Goal: Task Accomplishment & Management: Manage account settings

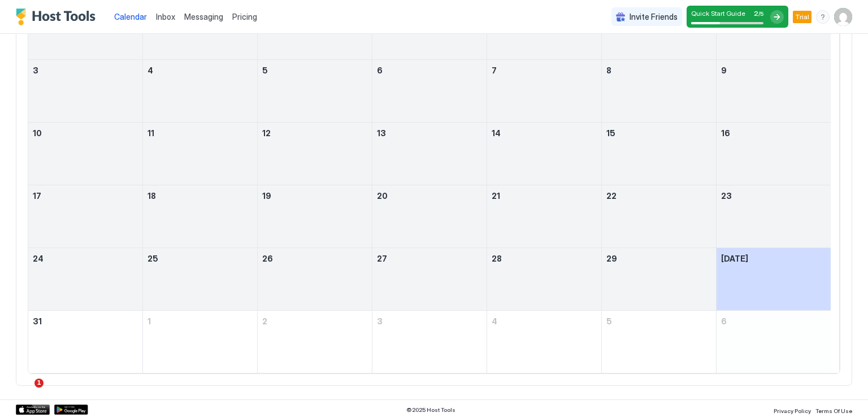
scroll to position [201, 0]
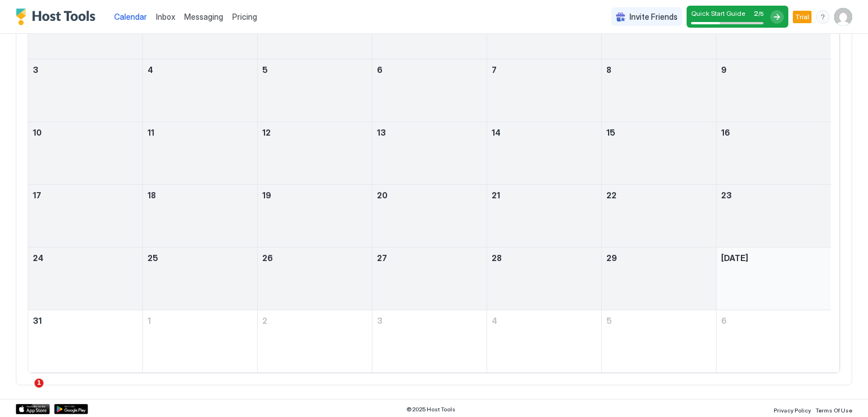
click at [753, 264] on div "August 30, 2025" at bounding box center [773, 278] width 105 height 53
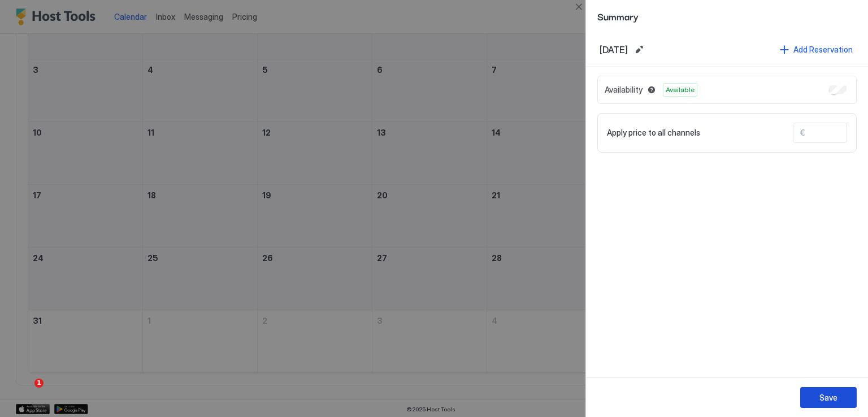
click at [836, 396] on div "Save" at bounding box center [828, 398] width 18 height 12
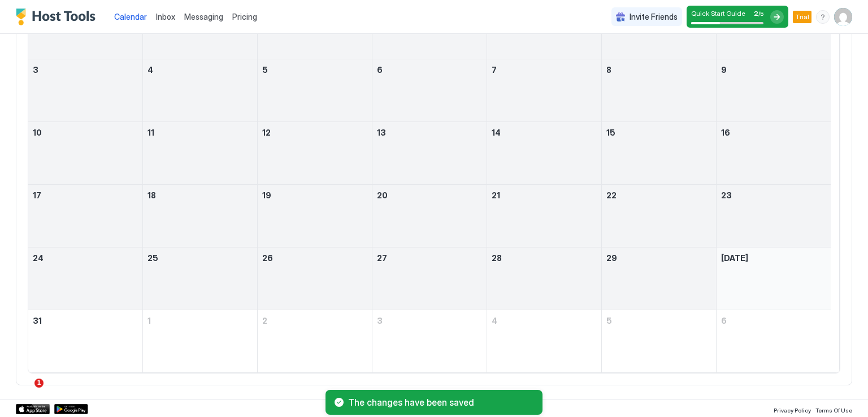
click at [752, 272] on div "August 30, 2025" at bounding box center [773, 278] width 105 height 53
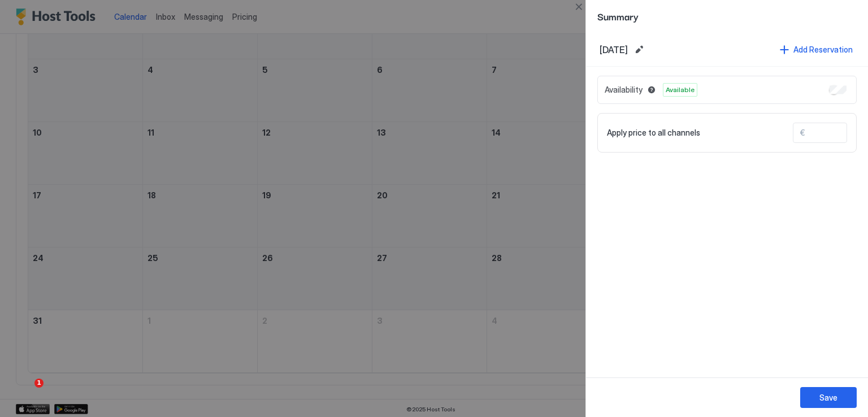
click at [821, 128] on input "Input Field" at bounding box center [850, 132] width 90 height 19
type input "***"
click at [827, 394] on div "Save" at bounding box center [828, 398] width 18 height 12
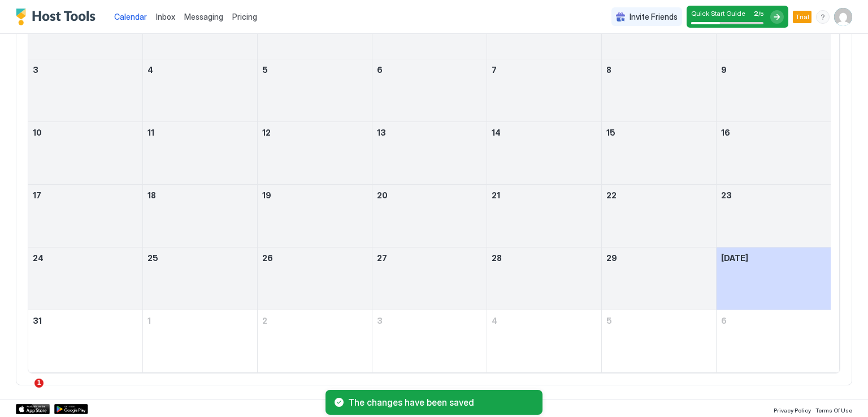
scroll to position [0, 0]
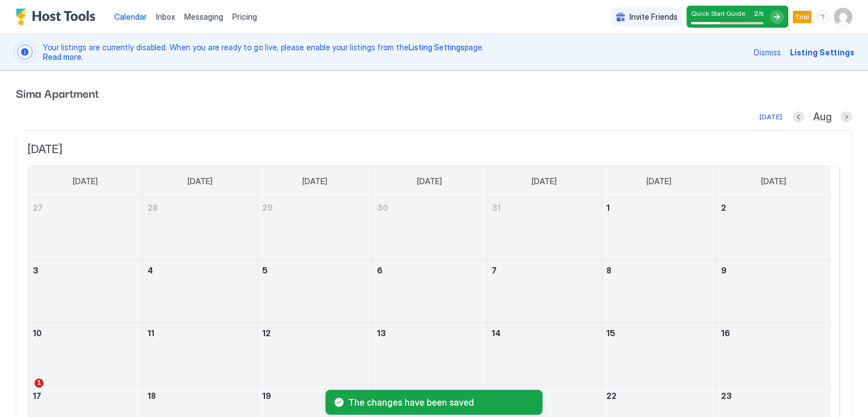
click at [815, 55] on span "Listing Settings" at bounding box center [822, 52] width 64 height 12
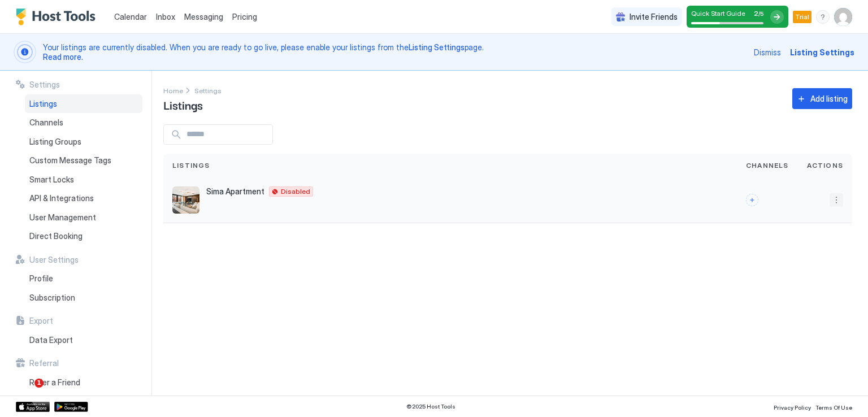
click at [836, 202] on button "More options" at bounding box center [837, 200] width 14 height 14
click at [822, 249] on span "Listing Settings" at bounding box center [811, 252] width 50 height 8
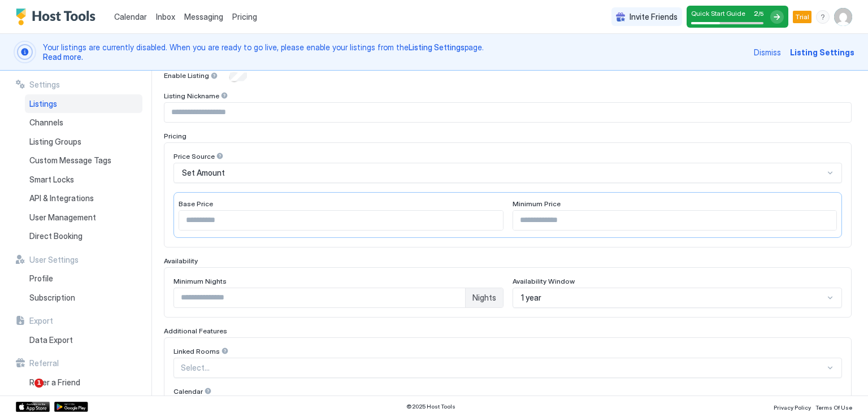
scroll to position [113, 0]
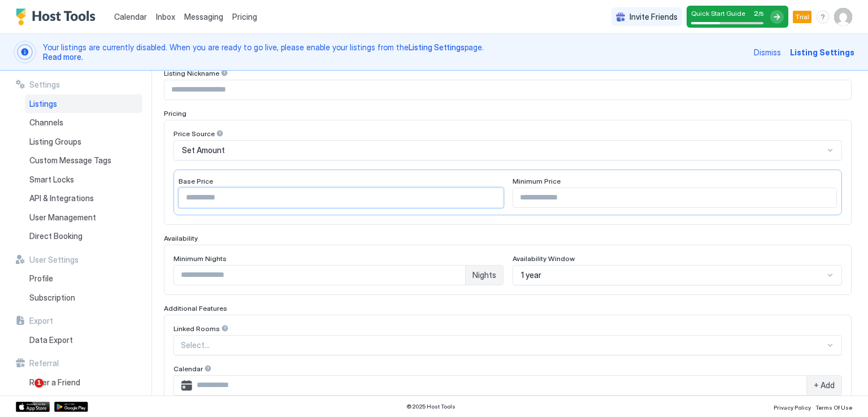
drag, startPoint x: 236, startPoint y: 199, endPoint x: 171, endPoint y: 197, distance: 65.0
click at [171, 197] on div "Price Source Set Amount Base Price * Minimum Price" at bounding box center [508, 172] width 688 height 105
type input "***"
click at [407, 161] on div "Price Source Set Amount Base Price *** Minimum Price" at bounding box center [507, 172] width 669 height 86
click at [579, 198] on input "Input Field" at bounding box center [675, 197] width 324 height 19
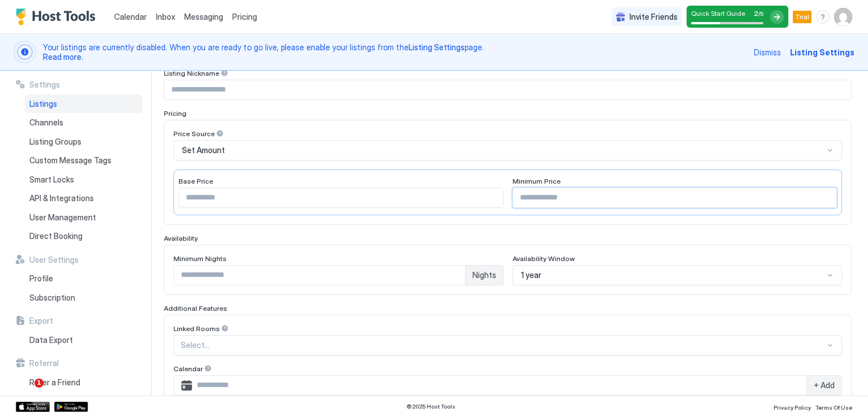
type input "***"
click at [446, 160] on div "Price Source Set Amount Base Price *** Minimum Price ***" at bounding box center [507, 172] width 669 height 86
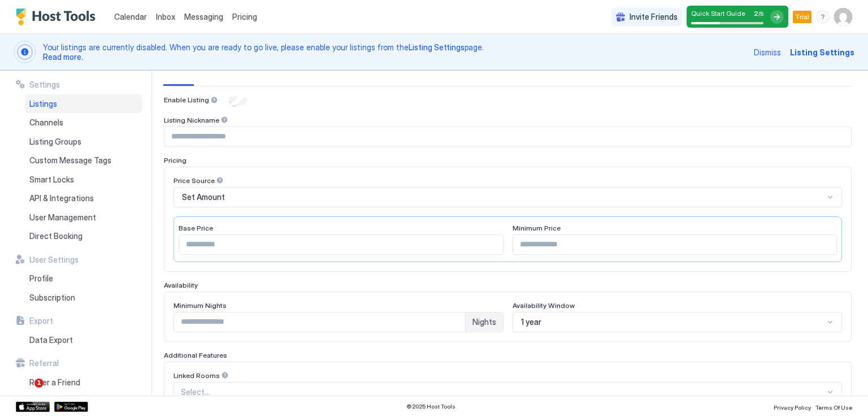
scroll to position [0, 0]
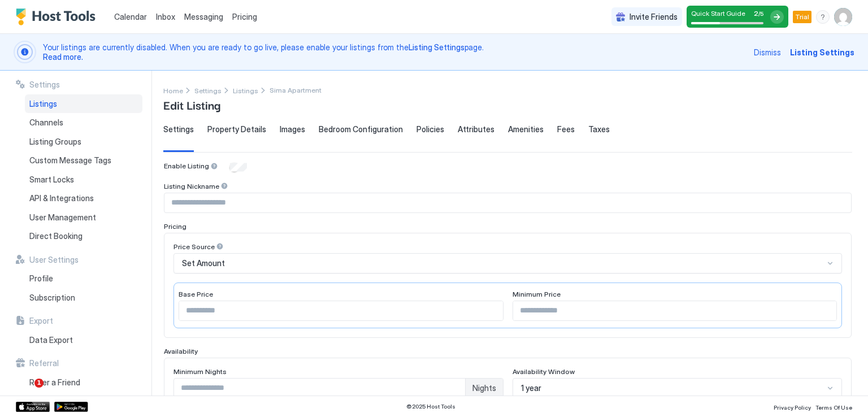
click at [238, 262] on div "Set Amount" at bounding box center [507, 263] width 669 height 20
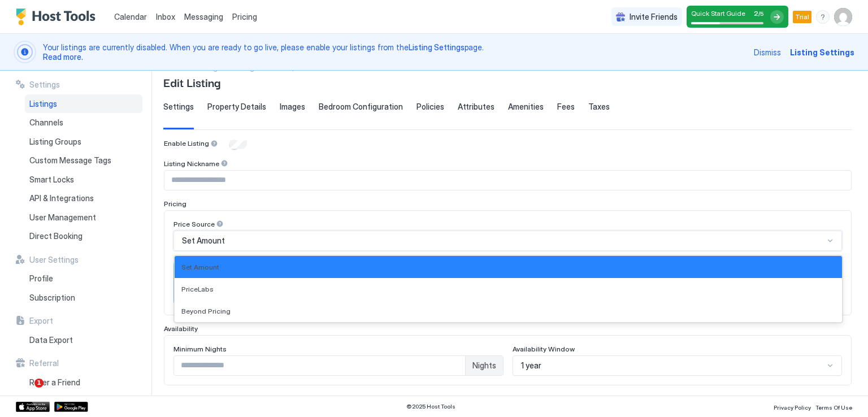
click at [155, 242] on div "**********" at bounding box center [434, 233] width 868 height 325
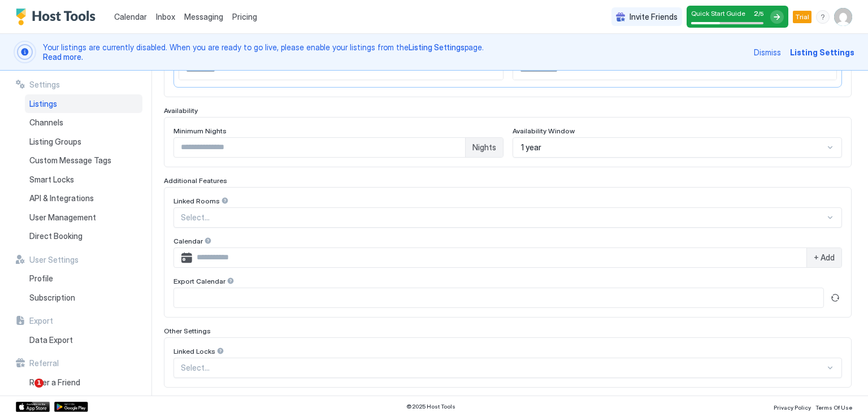
scroll to position [249, 0]
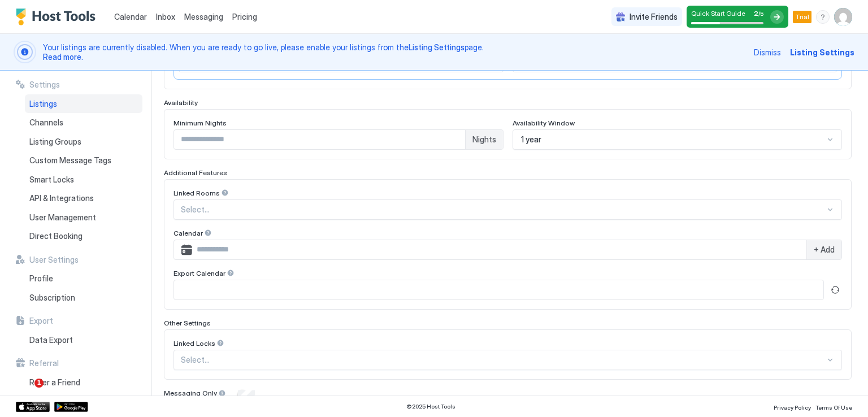
click at [411, 144] on input "*" at bounding box center [319, 139] width 291 height 19
type input "*"
click at [397, 159] on div "Enable Listing Listing Nickname Pricing Price Source Set Amount Base Price *** …" at bounding box center [508, 166] width 688 height 507
click at [561, 143] on div "1 year" at bounding box center [678, 139] width 330 height 20
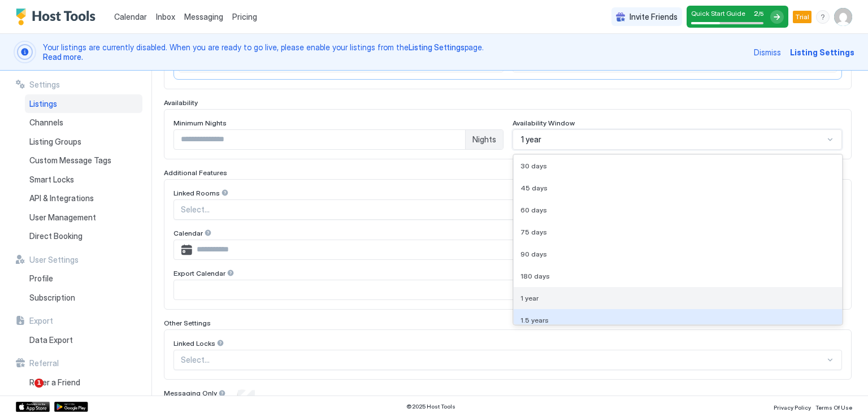
scroll to position [29, 0]
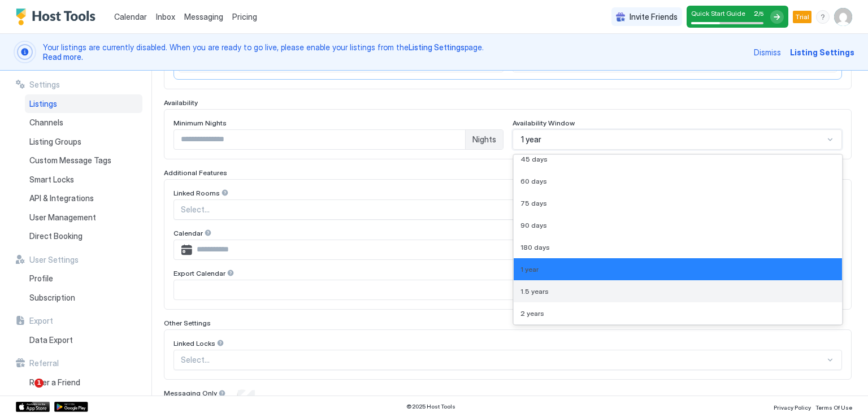
click at [561, 288] on div "1.5 years" at bounding box center [677, 291] width 315 height 8
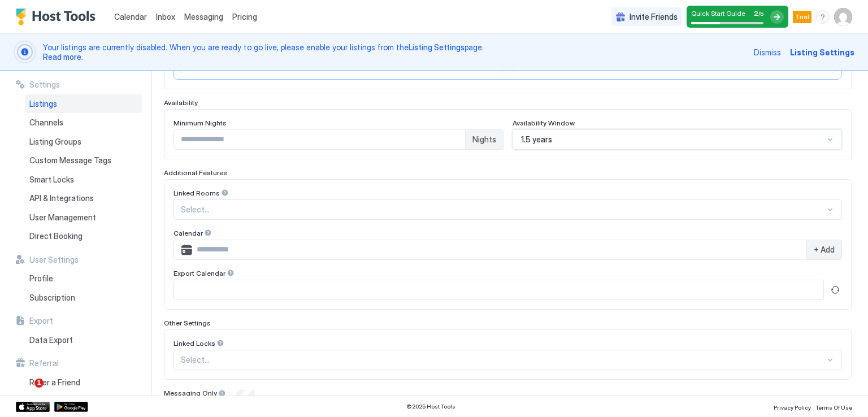
click at [330, 159] on div "Enable Listing Listing Nickname Pricing Price Source Set Amount Base Price *** …" at bounding box center [508, 166] width 688 height 507
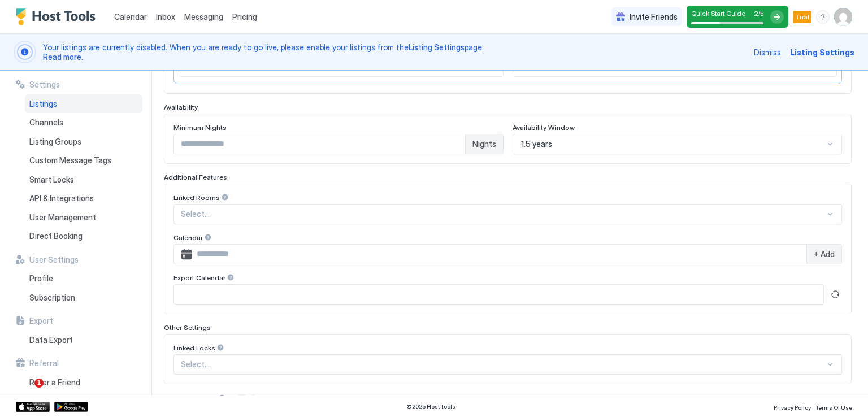
scroll to position [314, 0]
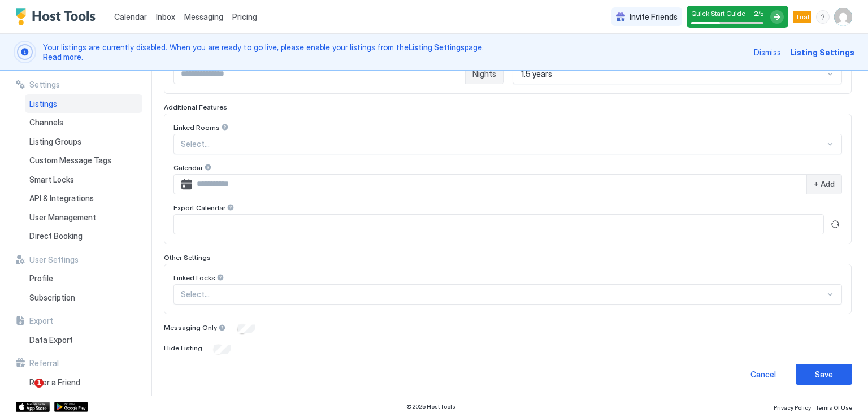
click at [815, 372] on div "Save" at bounding box center [824, 374] width 18 height 12
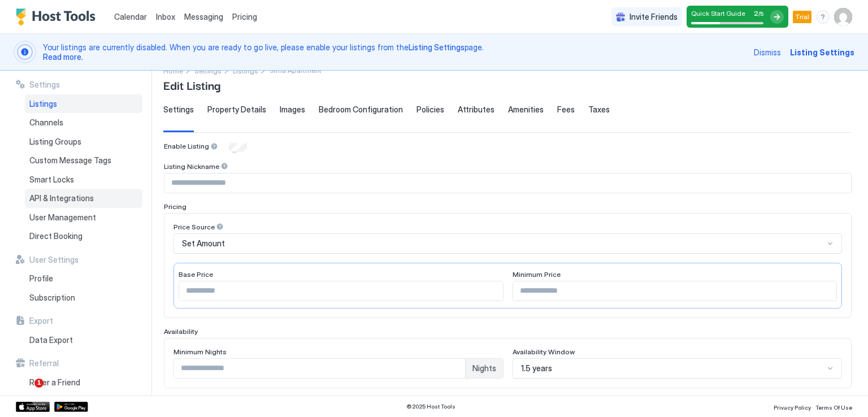
scroll to position [0, 0]
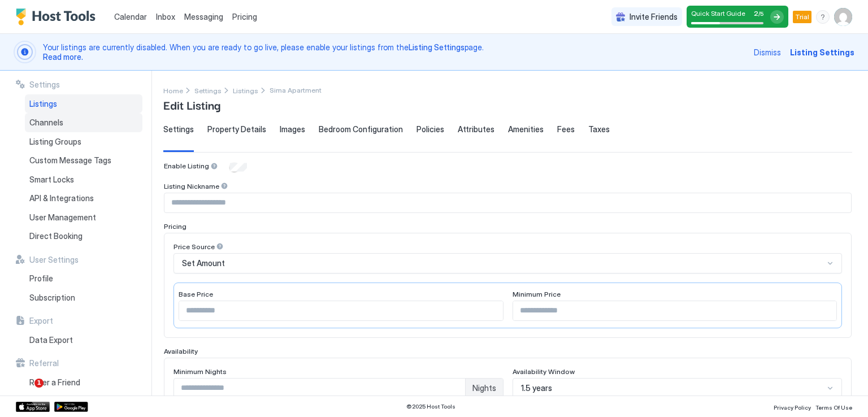
click at [59, 118] on span "Channels" at bounding box center [46, 123] width 34 height 10
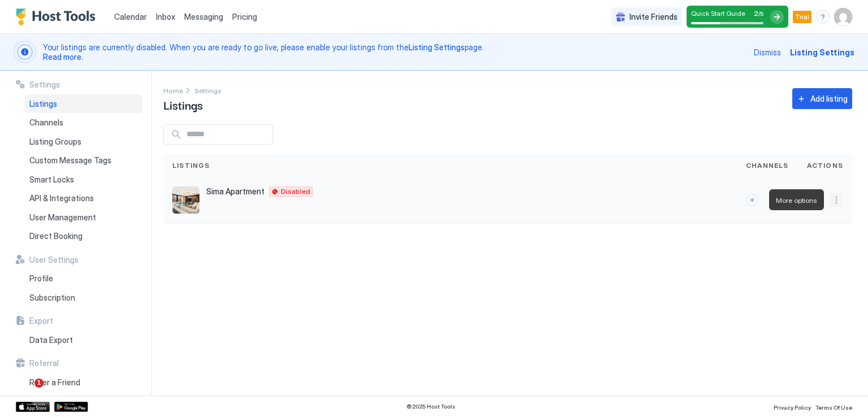
click at [838, 204] on button "More options" at bounding box center [837, 200] width 14 height 14
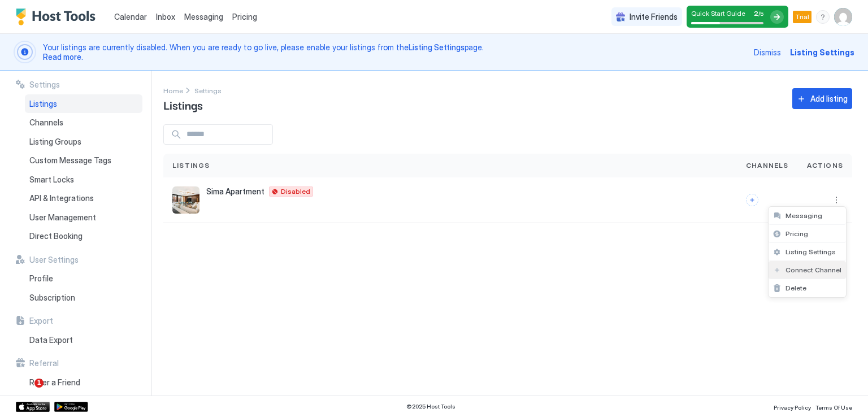
click at [824, 271] on span "Connect Channel" at bounding box center [814, 270] width 56 height 8
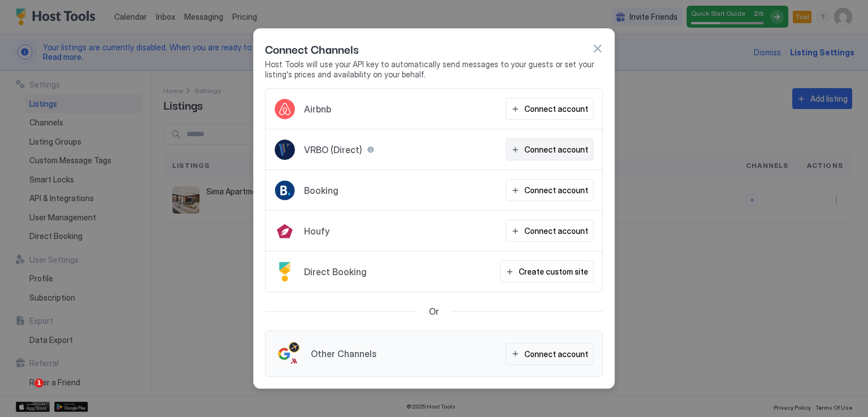
click at [563, 153] on div "Connect account" at bounding box center [556, 150] width 64 height 12
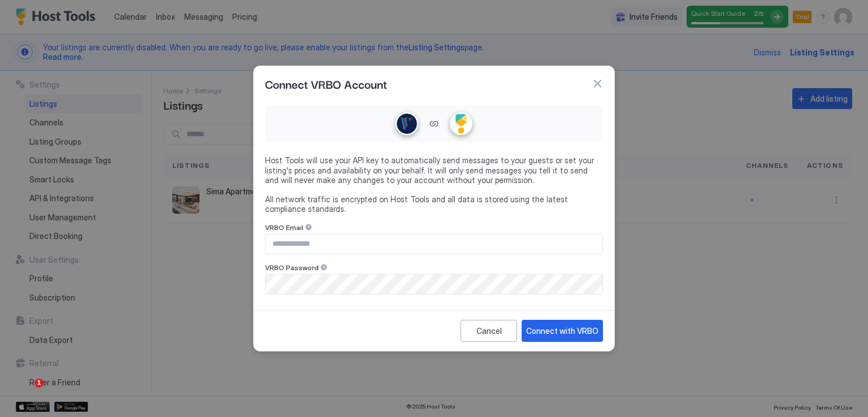
click at [597, 81] on button "button" at bounding box center [597, 83] width 11 height 11
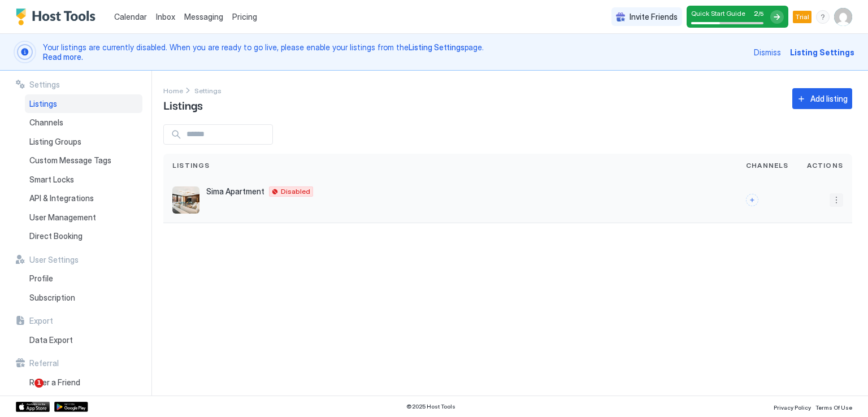
click at [830, 199] on button "More options" at bounding box center [837, 200] width 14 height 14
drag, startPoint x: 587, startPoint y: 320, endPoint x: 201, endPoint y: 210, distance: 400.8
click at [587, 319] on div at bounding box center [434, 208] width 868 height 417
click at [59, 121] on span "Channels" at bounding box center [46, 123] width 34 height 10
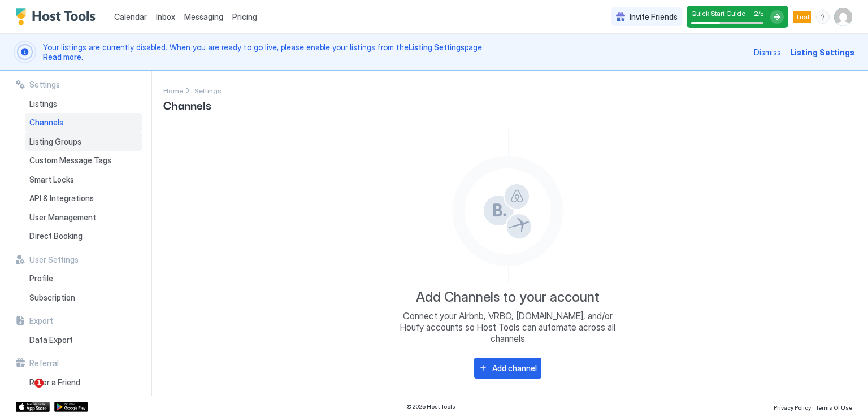
click at [63, 144] on span "Listing Groups" at bounding box center [55, 142] width 52 height 10
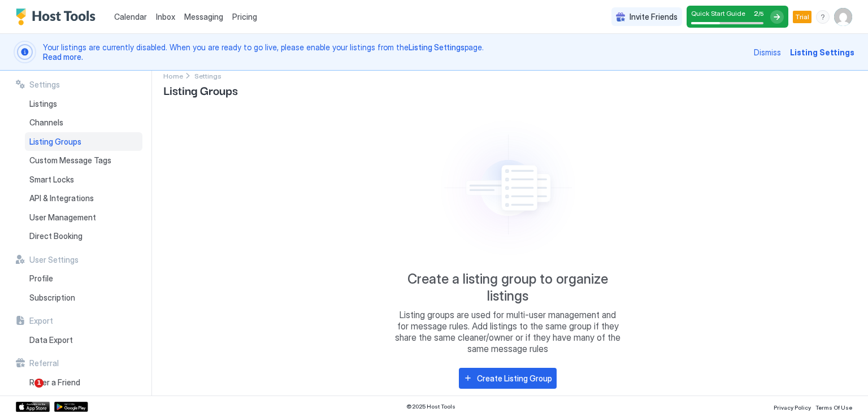
scroll to position [21, 0]
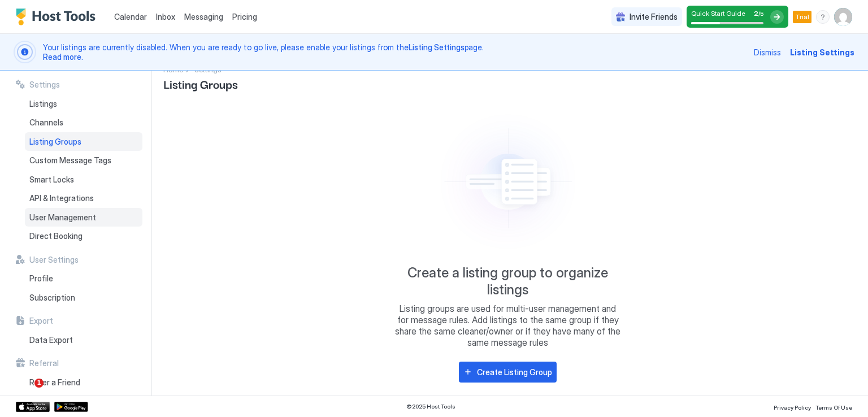
click at [84, 224] on div "User Management" at bounding box center [84, 217] width 118 height 19
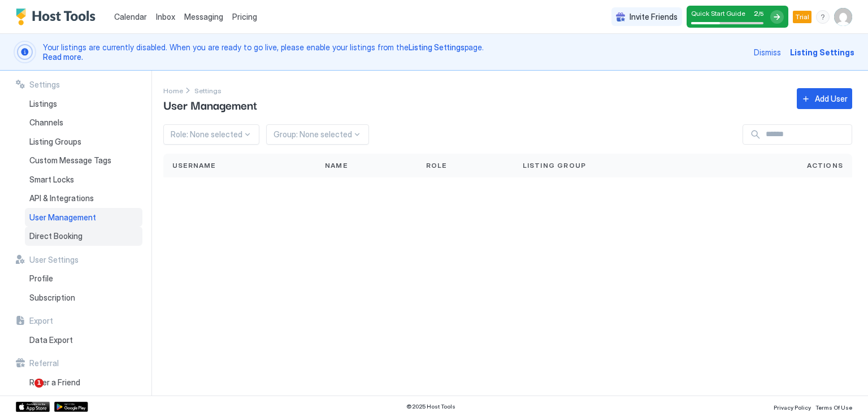
click at [82, 240] on div "Direct Booking" at bounding box center [84, 236] width 118 height 19
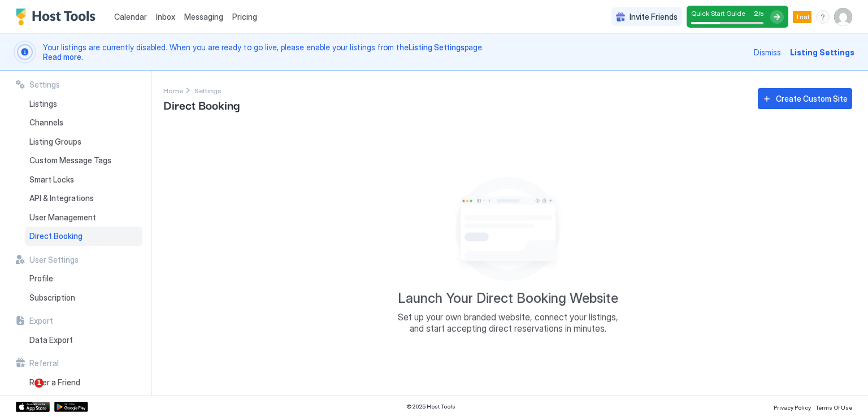
click at [778, 19] on div at bounding box center [777, 17] width 14 height 14
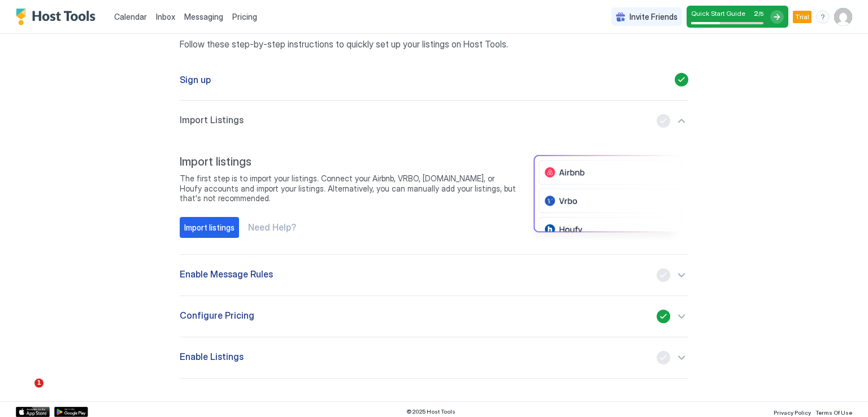
scroll to position [88, 0]
